Goal: Task Accomplishment & Management: Manage account settings

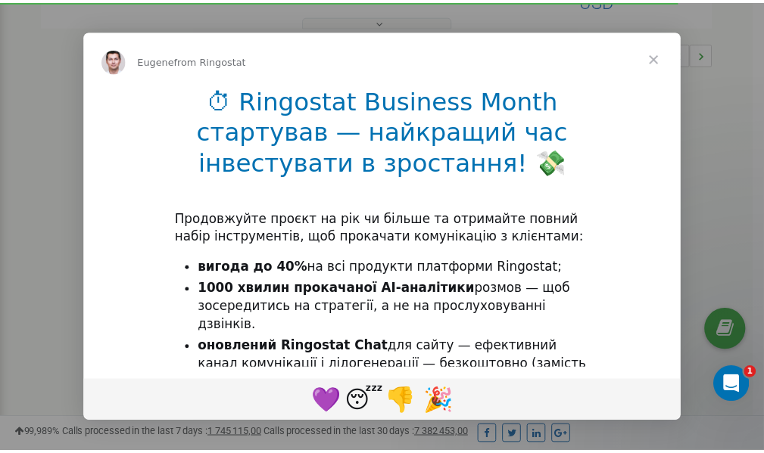
scroll to position [453, 0]
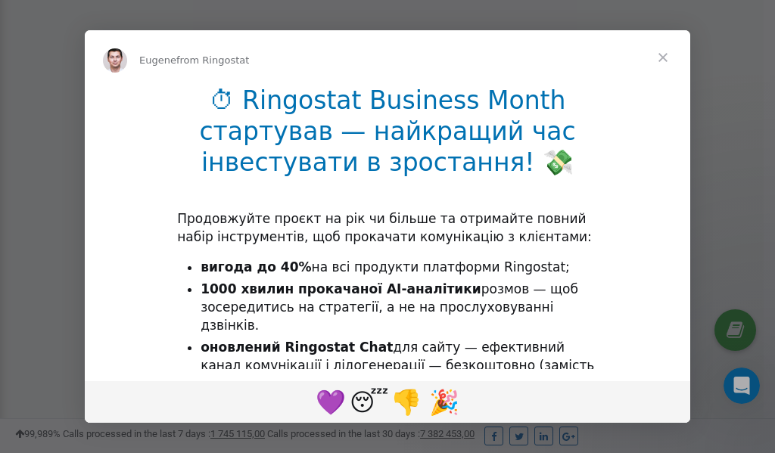
click at [664, 61] on span "Close" at bounding box center [663, 57] width 54 height 54
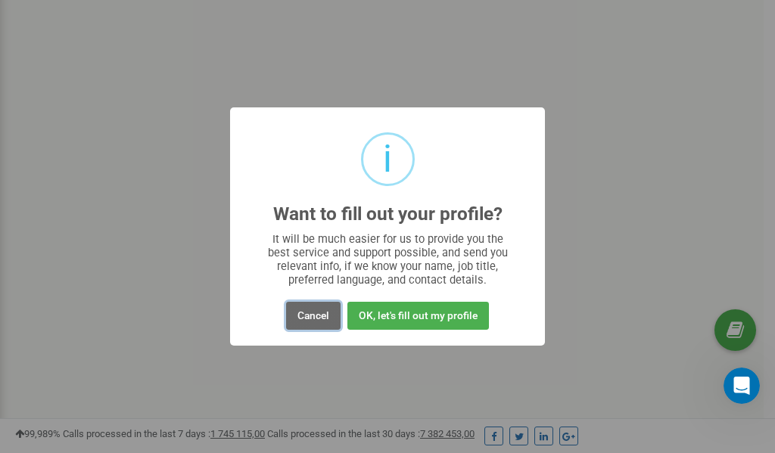
click at [311, 314] on button "Cancel" at bounding box center [313, 316] width 54 height 28
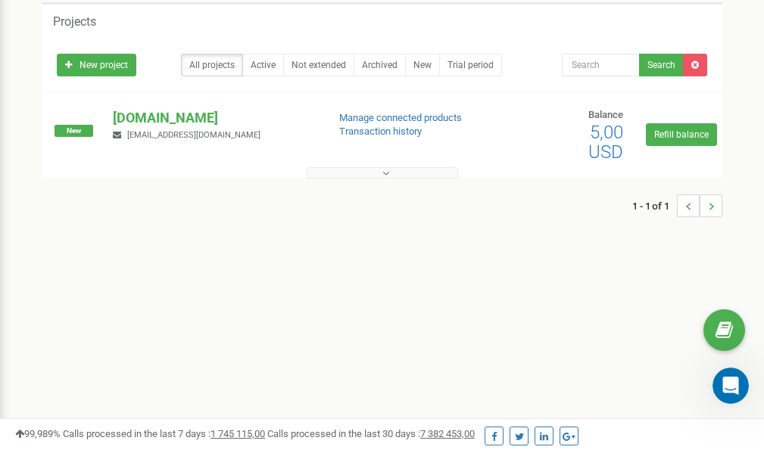
scroll to position [0, 0]
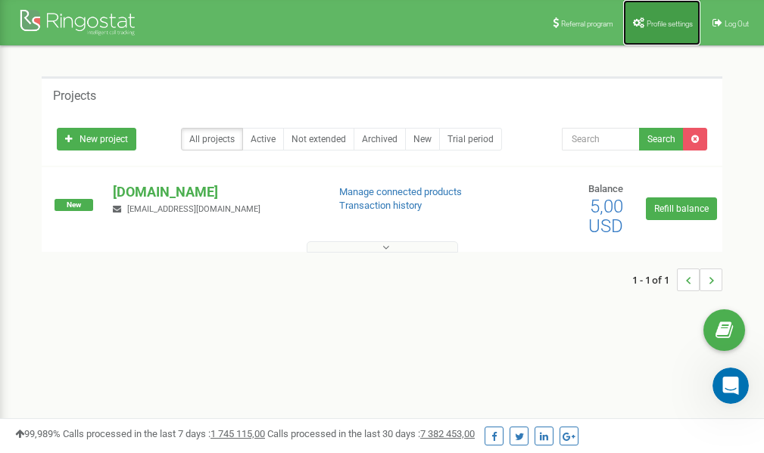
click at [654, 27] on link "Profile settings" at bounding box center [661, 22] width 77 height 45
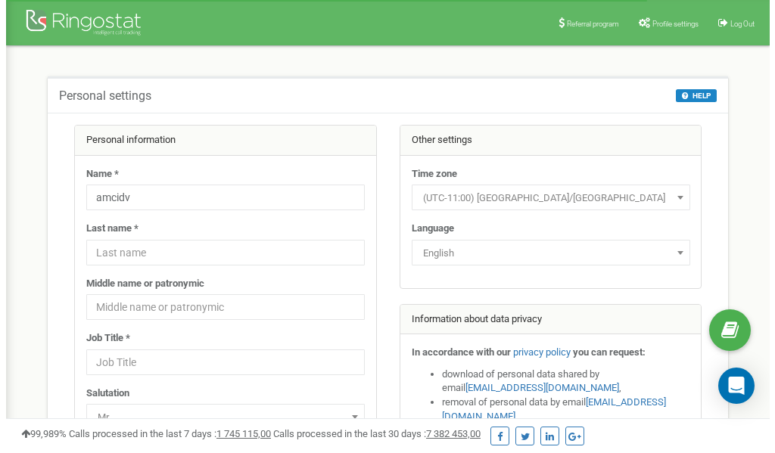
scroll to position [76, 0]
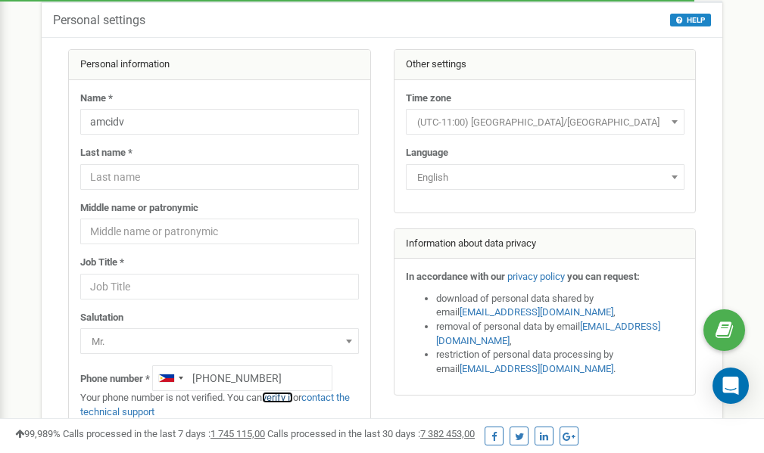
click at [278, 397] on link "verify it" at bounding box center [277, 397] width 31 height 11
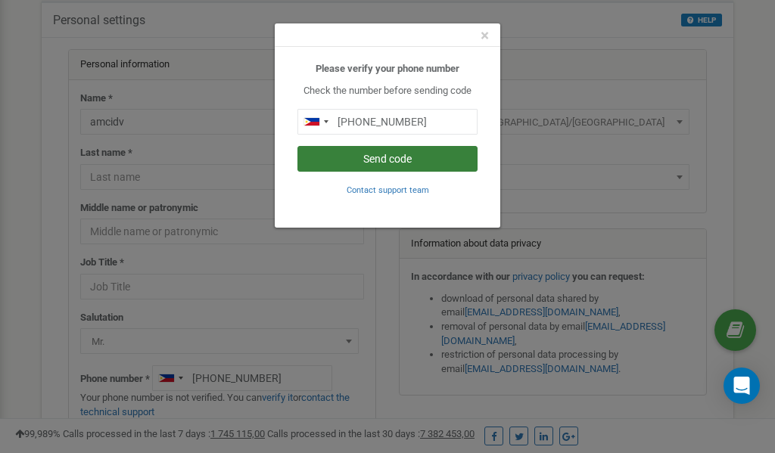
click at [392, 158] on button "Send code" at bounding box center [387, 159] width 180 height 26
